Goal: Information Seeking & Learning: Check status

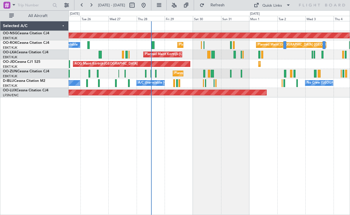
click at [256, 128] on div "Planned Maint [GEOGRAPHIC_DATA] ([GEOGRAPHIC_DATA]) A/C Unavailable Planned Mai…" at bounding box center [209, 118] width 281 height 194
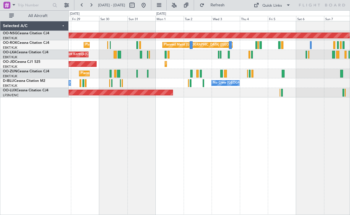
click at [224, 135] on div "Planned Maint [GEOGRAPHIC_DATA] ([GEOGRAPHIC_DATA]) Planned Maint [GEOGRAPHIC_D…" at bounding box center [209, 118] width 281 height 194
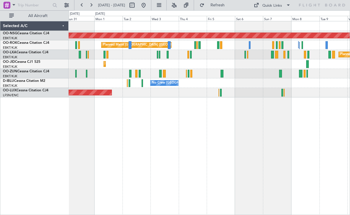
click at [220, 135] on div "Planned Maint [GEOGRAPHIC_DATA] ([GEOGRAPHIC_DATA]) Planned Maint [GEOGRAPHIC_D…" at bounding box center [209, 118] width 281 height 194
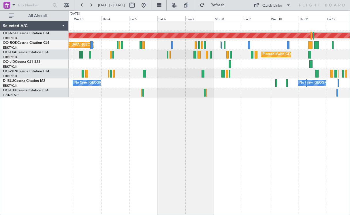
click at [228, 130] on div "Planned Maint [GEOGRAPHIC_DATA] ([GEOGRAPHIC_DATA]) Planned Maint [GEOGRAPHIC_D…" at bounding box center [209, 118] width 281 height 194
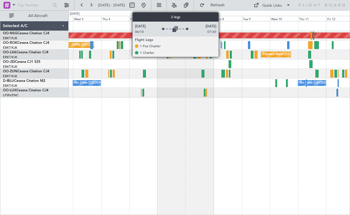
click at [221, 47] on div at bounding box center [220, 44] width 1 height 7
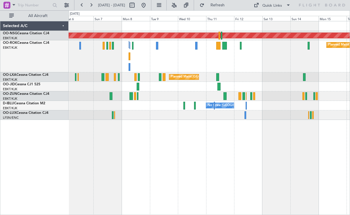
click at [242, 80] on div "Planned Maint [GEOGRAPHIC_DATA] ([GEOGRAPHIC_DATA] National)" at bounding box center [209, 77] width 281 height 10
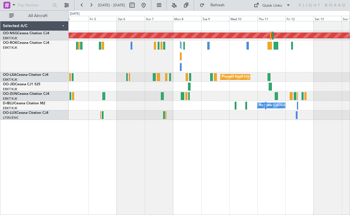
click at [239, 59] on div "Planned Maint [GEOGRAPHIC_DATA] ([GEOGRAPHIC_DATA]) Planned Maint [GEOGRAPHIC_D…" at bounding box center [209, 56] width 281 height 32
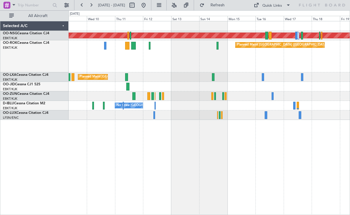
click at [158, 65] on div "Planned Maint [GEOGRAPHIC_DATA] ([GEOGRAPHIC_DATA])" at bounding box center [209, 56] width 281 height 32
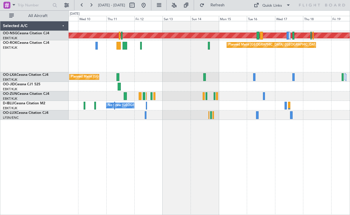
click at [171, 91] on div at bounding box center [209, 96] width 281 height 10
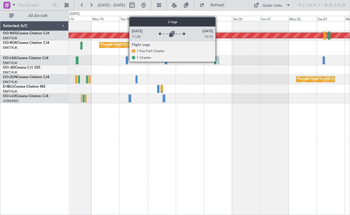
click at [218, 61] on div at bounding box center [217, 59] width 1 height 7
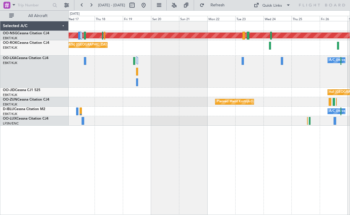
click at [149, 98] on div "Planned Maint Kortrijk-[GEOGRAPHIC_DATA]" at bounding box center [209, 102] width 281 height 10
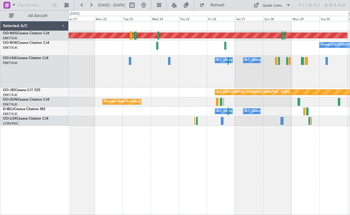
click at [132, 81] on div "A/C Unavailable [GEOGRAPHIC_DATA] ([GEOGRAPHIC_DATA] National) A/C Unavailable" at bounding box center [209, 72] width 281 height 32
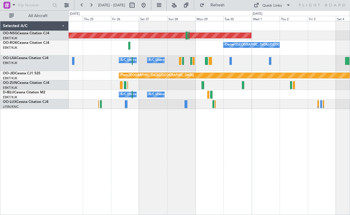
click at [239, 131] on div "Planned Maint [GEOGRAPHIC_DATA] ([GEOGRAPHIC_DATA]) Owner [GEOGRAPHIC_DATA]-[GE…" at bounding box center [209, 118] width 281 height 194
click at [181, 92] on div "Planned Maint [GEOGRAPHIC_DATA] ([GEOGRAPHIC_DATA]) Owner [GEOGRAPHIC_DATA]-[GE…" at bounding box center [209, 65] width 281 height 88
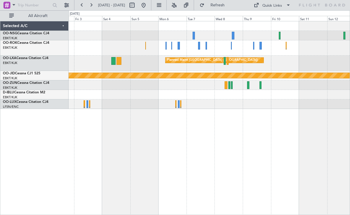
click at [238, 69] on div "Planned Maint [GEOGRAPHIC_DATA] ([GEOGRAPHIC_DATA]) Owner [GEOGRAPHIC_DATA]-[GE…" at bounding box center [209, 65] width 281 height 88
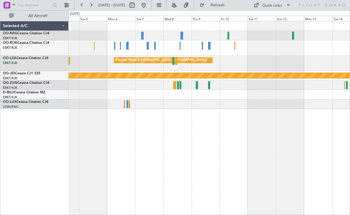
click at [74, 100] on div "Planned Maint [GEOGRAPHIC_DATA] ([GEOGRAPHIC_DATA]) null [GEOGRAPHIC_DATA]-[GEO…" at bounding box center [209, 65] width 281 height 88
